Goal: Task Accomplishment & Management: Use online tool/utility

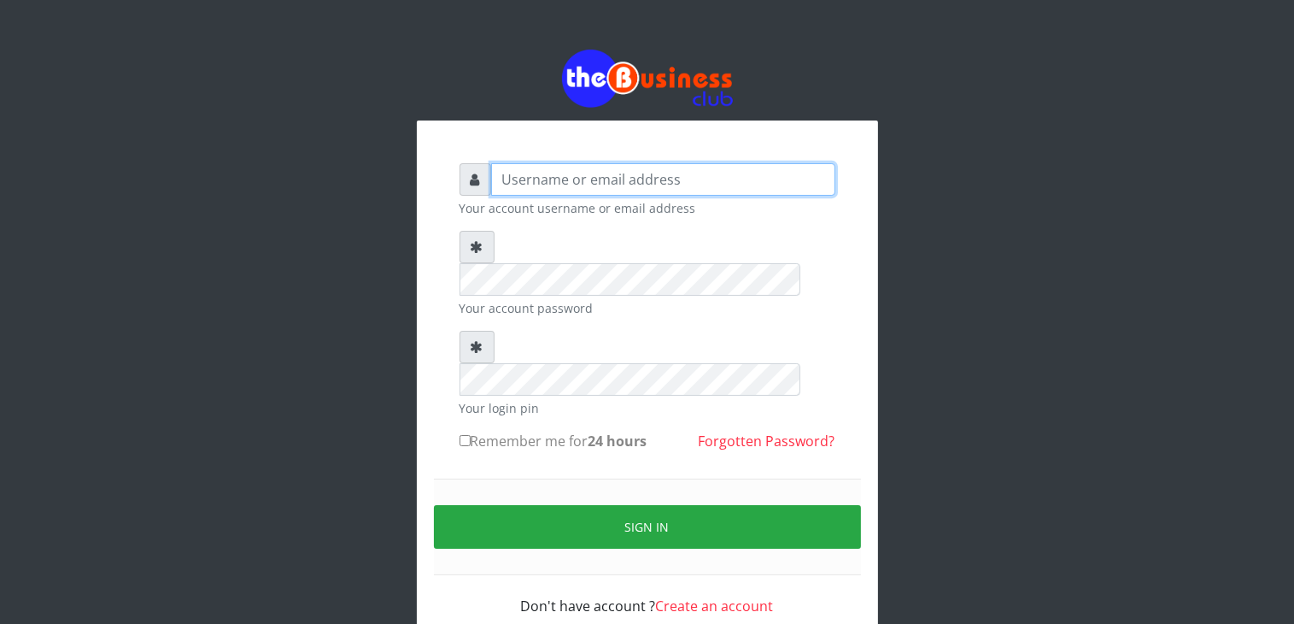
click at [659, 182] on input "text" at bounding box center [663, 179] width 344 height 32
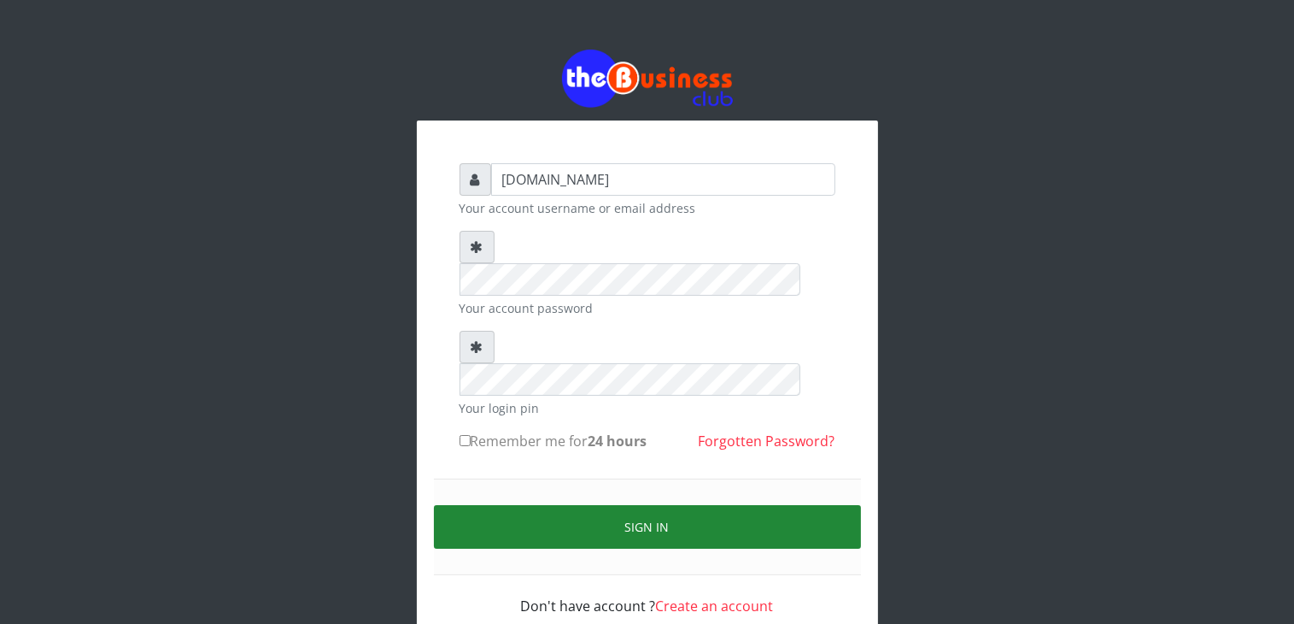
click at [683, 505] on button "Sign in" at bounding box center [647, 527] width 427 height 44
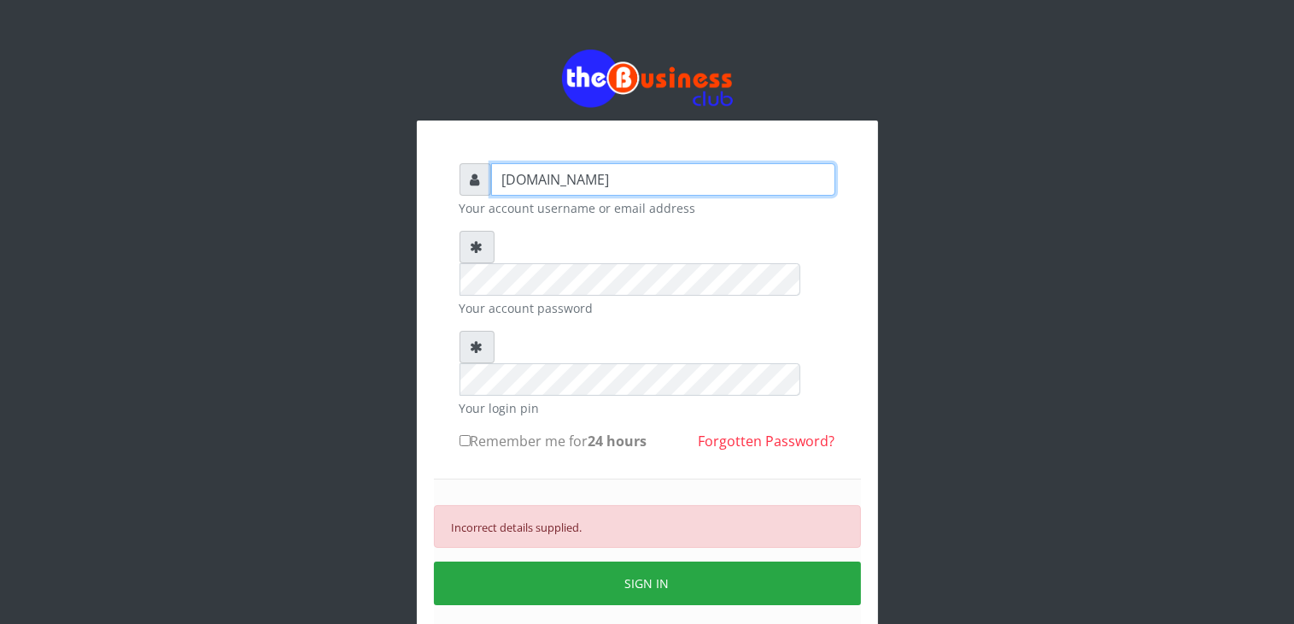
click at [575, 180] on input "talk2mesojiyahoo.com" at bounding box center [663, 179] width 344 height 32
type input "talk2mesoji@yahoo.com"
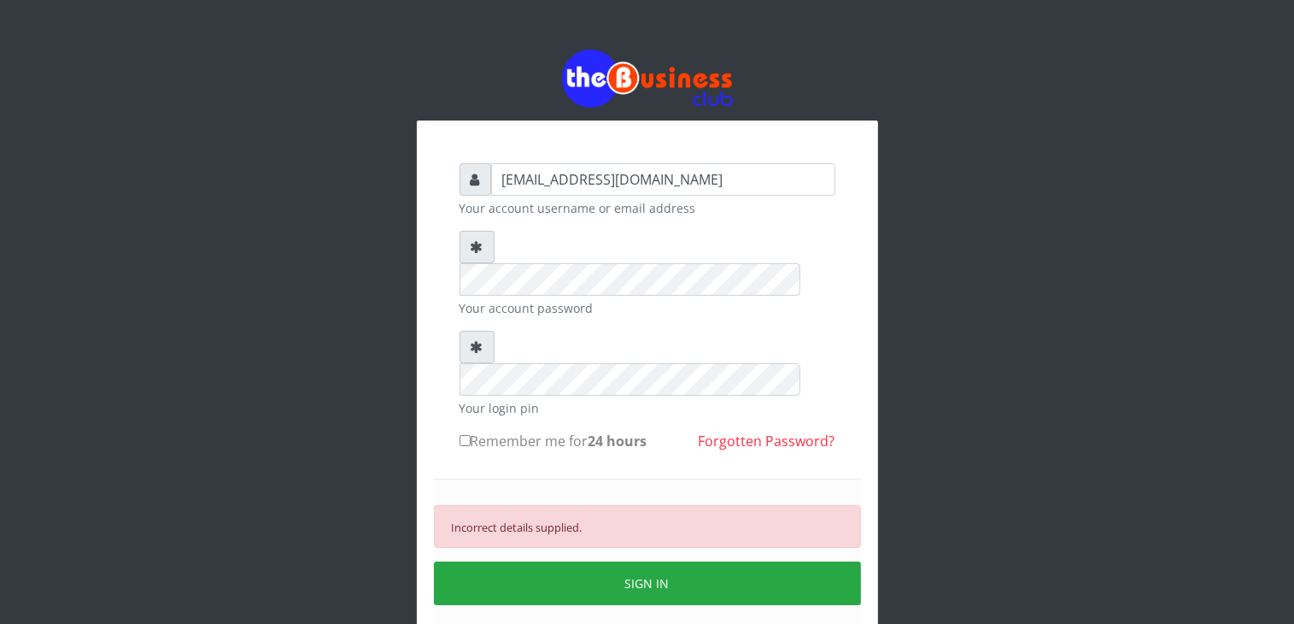
click at [571, 431] on label "Remember me for 24 hours" at bounding box center [554, 441] width 188 height 21
click at [471, 435] on input "Remember me for 24 hours" at bounding box center [465, 440] width 11 height 11
checkbox input "true"
click at [657, 561] on button "SIGN IN" at bounding box center [647, 583] width 427 height 44
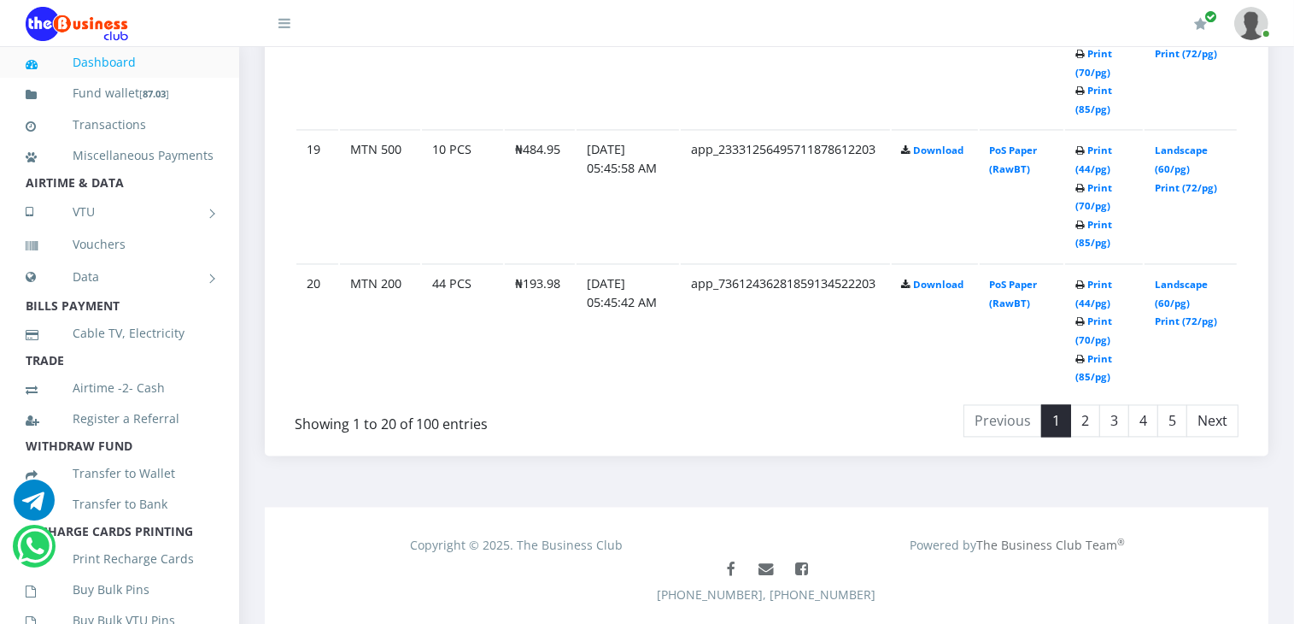
scroll to position [3397, 0]
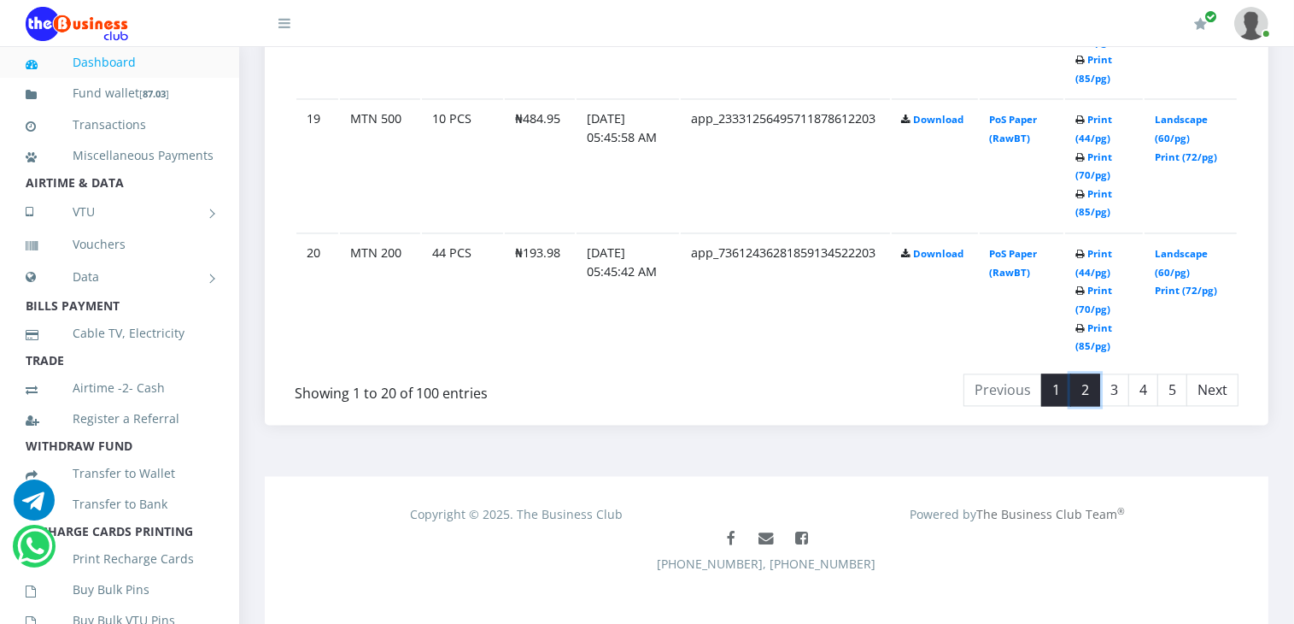
click at [1090, 373] on link "2" at bounding box center [1085, 389] width 30 height 32
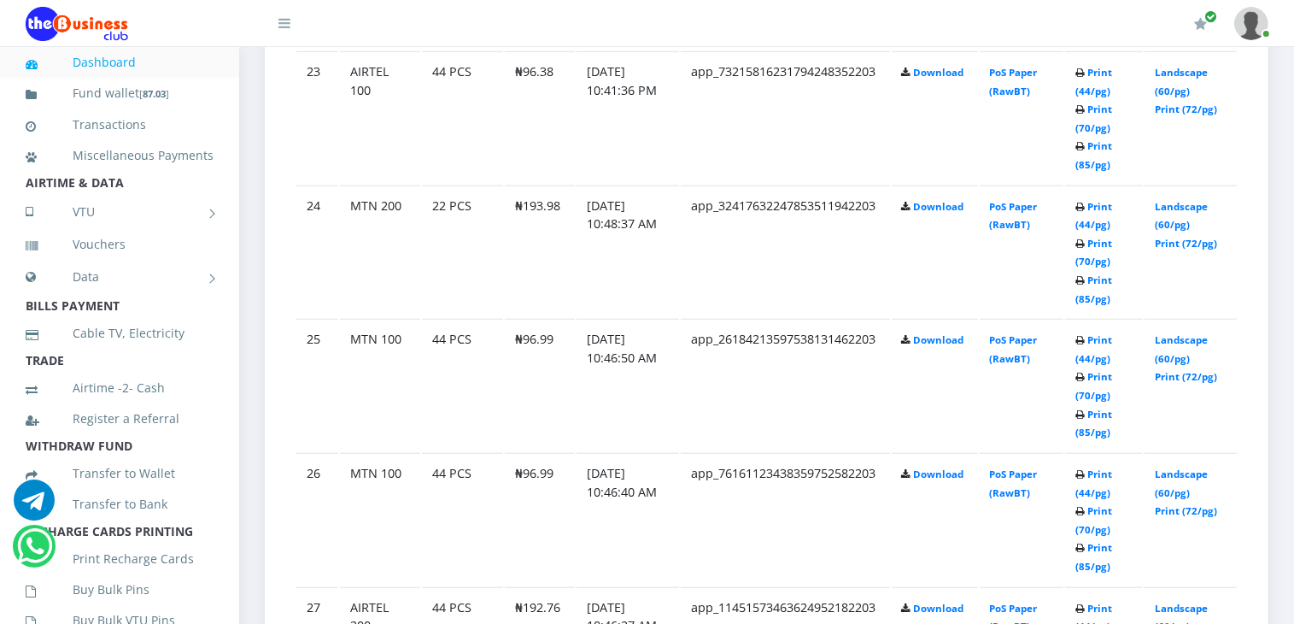
scroll to position [1262, 0]
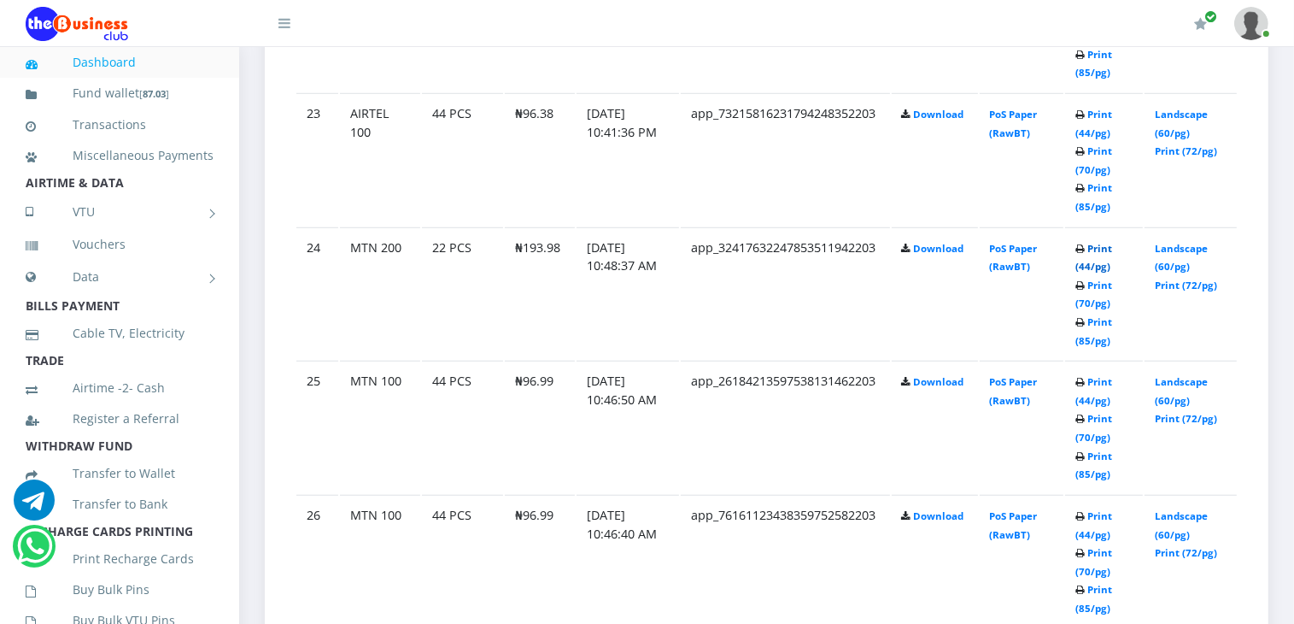
click at [1089, 258] on link "Print (44/pg)" at bounding box center [1094, 258] width 37 height 32
